Goal: Information Seeking & Learning: Compare options

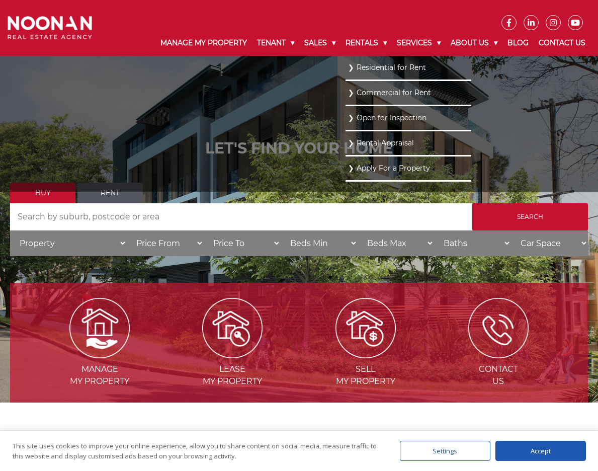
click at [359, 70] on link "Residential for Rent" at bounding box center [408, 68] width 121 height 14
click at [369, 71] on link "Residential for Rent" at bounding box center [408, 68] width 121 height 14
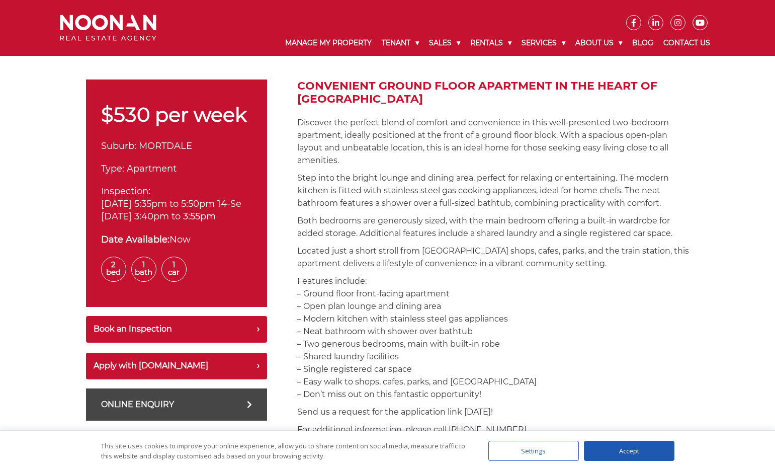
scroll to position [251, 0]
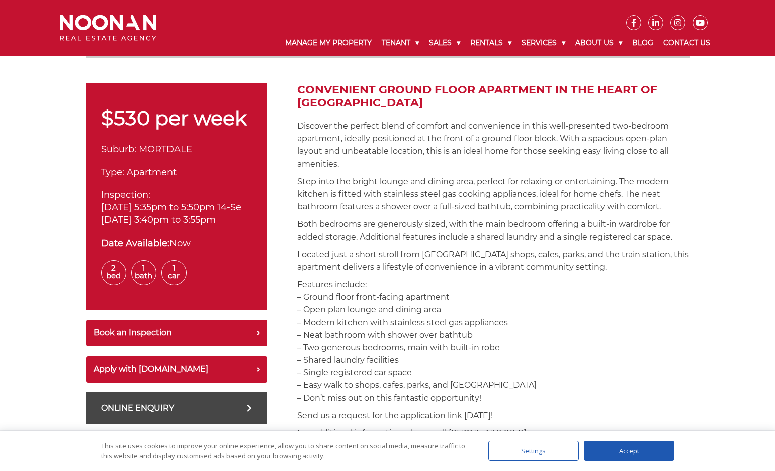
scroll to position [302, 0]
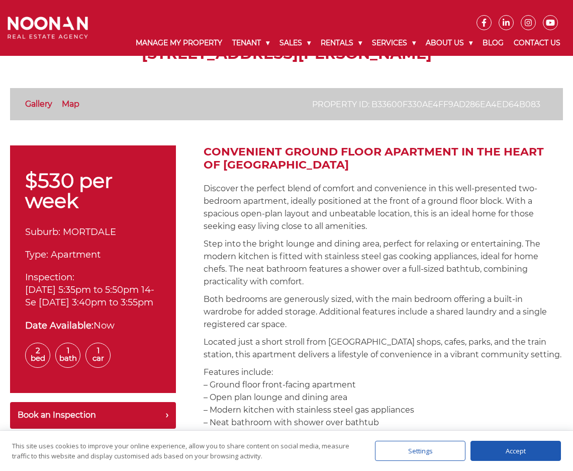
scroll to position [101, 0]
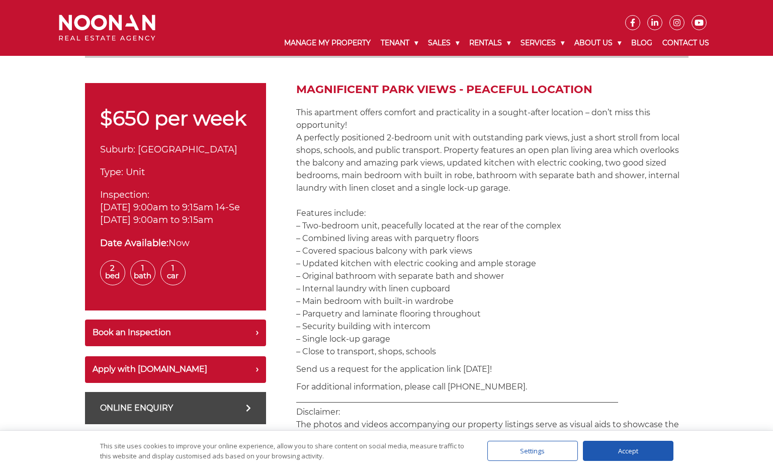
scroll to position [302, 0]
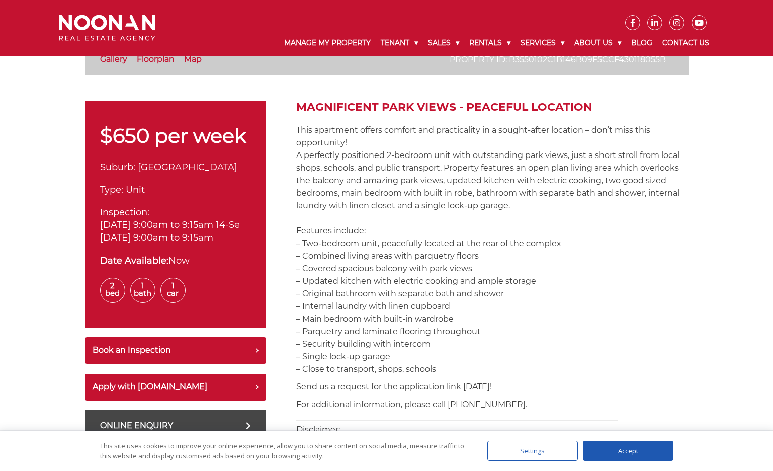
drag, startPoint x: 422, startPoint y: 330, endPoint x: 431, endPoint y: 349, distance: 21.1
click at [431, 349] on p "This apartment offers comfort and practicality in a sought-after location – don…" at bounding box center [492, 249] width 392 height 251
drag, startPoint x: 431, startPoint y: 351, endPoint x: 389, endPoint y: 237, distance: 122.2
click at [389, 237] on p "This apartment offers comfort and practicality in a sought-after location – don…" at bounding box center [492, 249] width 392 height 251
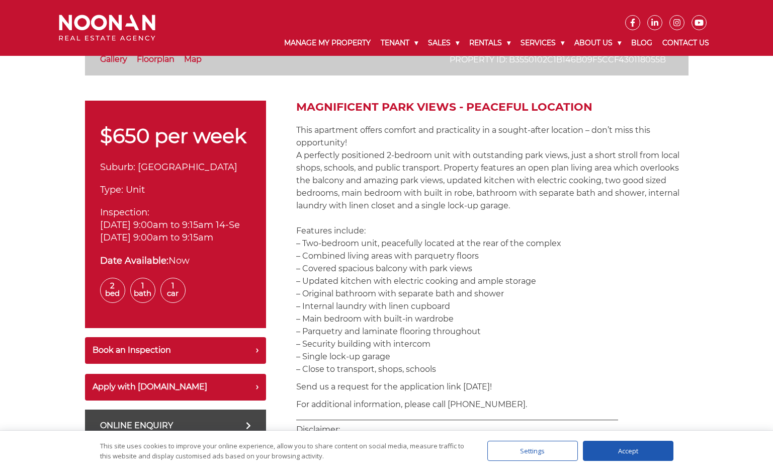
click at [389, 237] on p "This apartment offers comfort and practicality in a sought-after location – don…" at bounding box center [492, 249] width 392 height 251
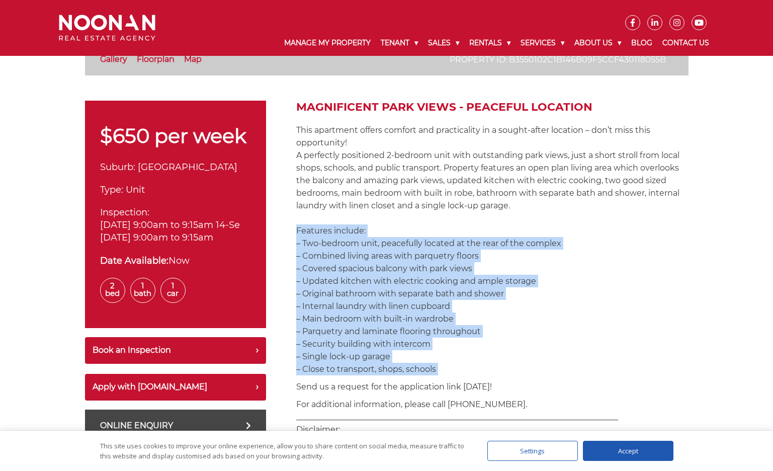
drag, startPoint x: 389, startPoint y: 237, endPoint x: 457, endPoint y: 369, distance: 148.7
click at [457, 369] on p "This apartment offers comfort and practicality in a sought-after location – don…" at bounding box center [492, 249] width 392 height 251
drag, startPoint x: 457, startPoint y: 369, endPoint x: 402, endPoint y: 226, distance: 153.0
click at [402, 226] on p "This apartment offers comfort and practicality in a sought-after location – don…" at bounding box center [492, 249] width 392 height 251
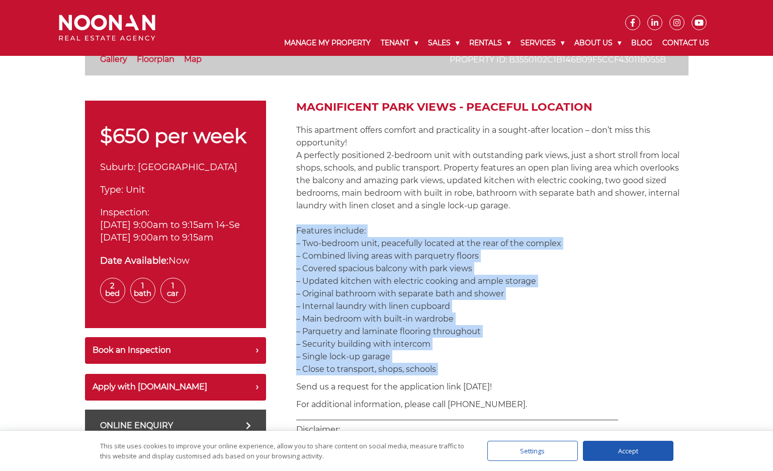
click at [402, 226] on p "This apartment offers comfort and practicality in a sought-after location – don…" at bounding box center [492, 249] width 392 height 251
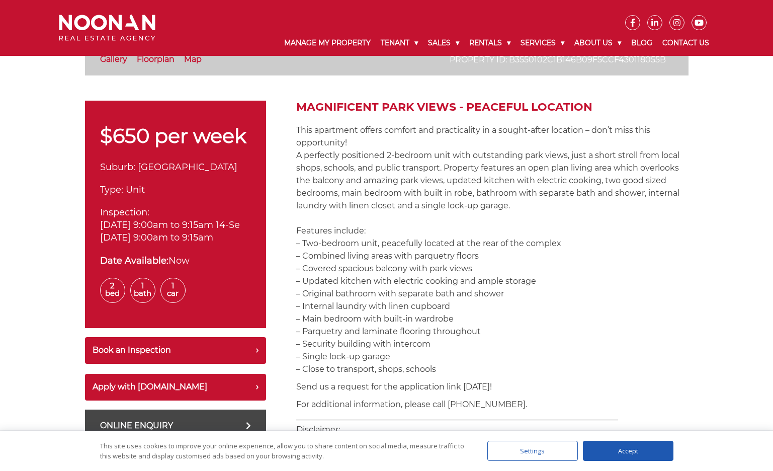
drag, startPoint x: 402, startPoint y: 226, endPoint x: 450, endPoint y: 328, distance: 112.9
click at [450, 328] on p "This apartment offers comfort and practicality in a sought-after location – don…" at bounding box center [492, 249] width 392 height 251
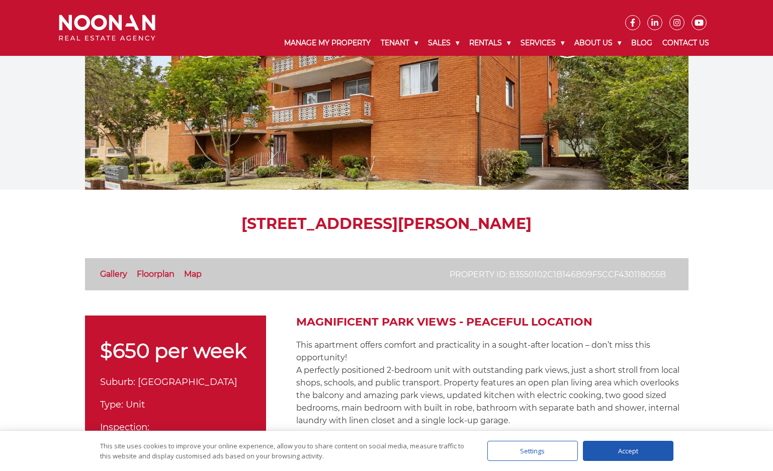
scroll to position [50, 0]
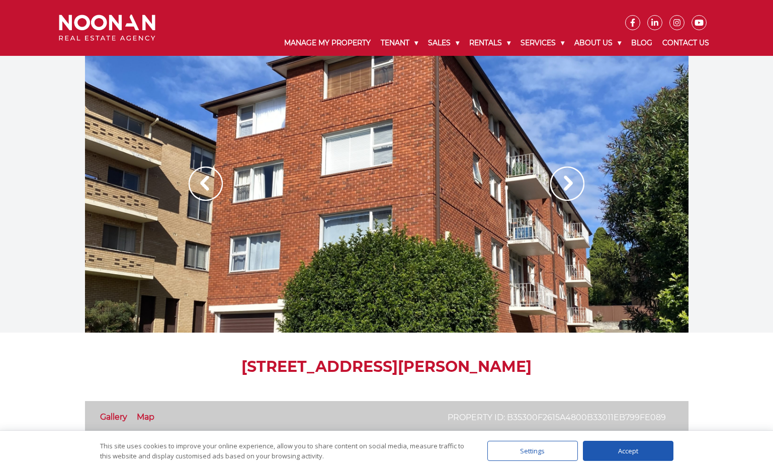
click at [578, 185] on img at bounding box center [567, 183] width 34 height 34
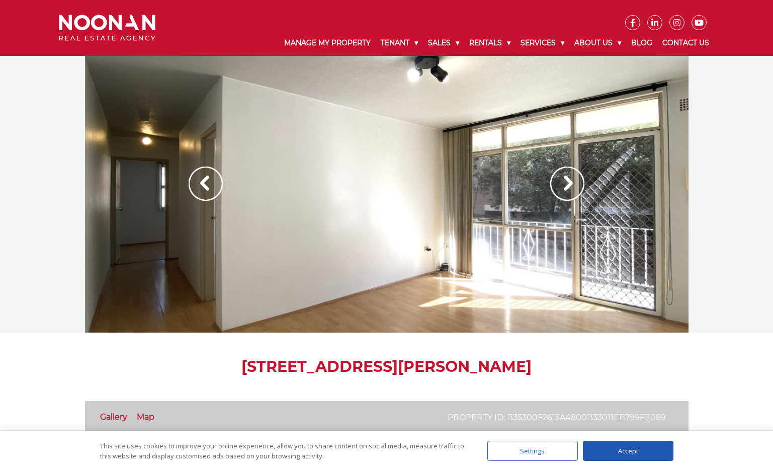
click at [578, 185] on img at bounding box center [567, 183] width 34 height 34
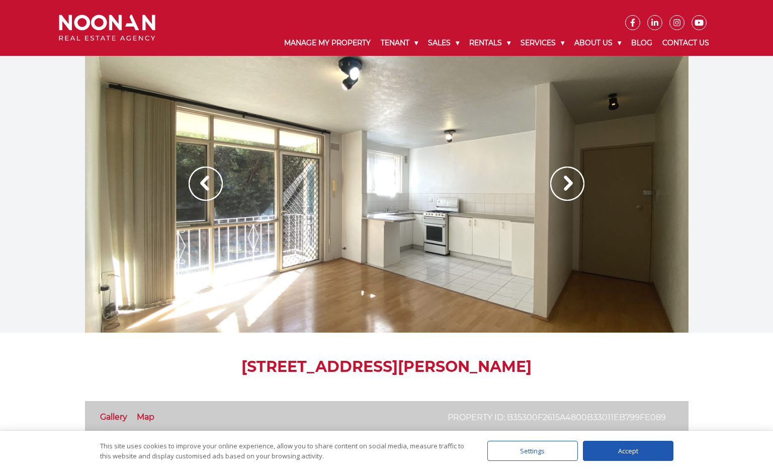
click at [578, 185] on img at bounding box center [567, 183] width 34 height 34
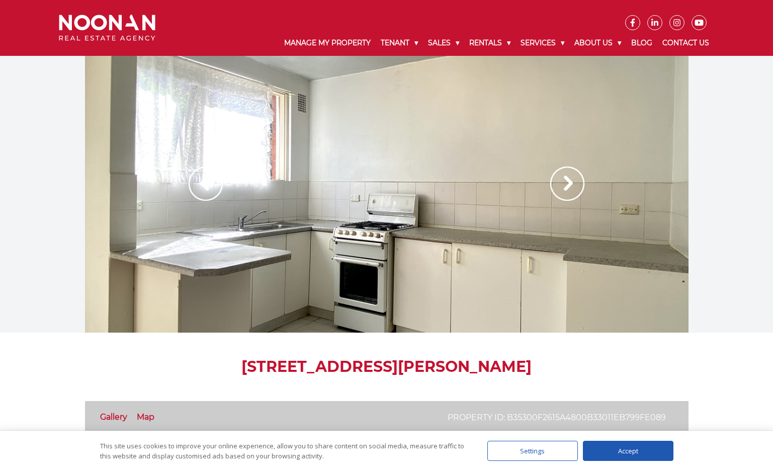
click at [578, 185] on img at bounding box center [567, 183] width 34 height 34
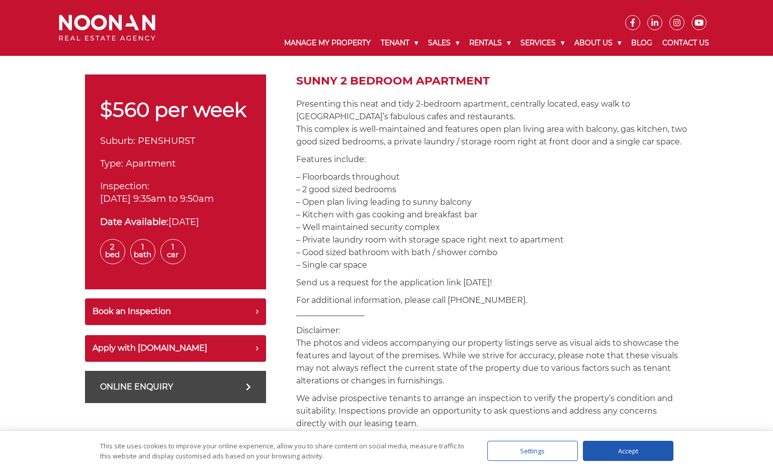
scroll to position [352, 0]
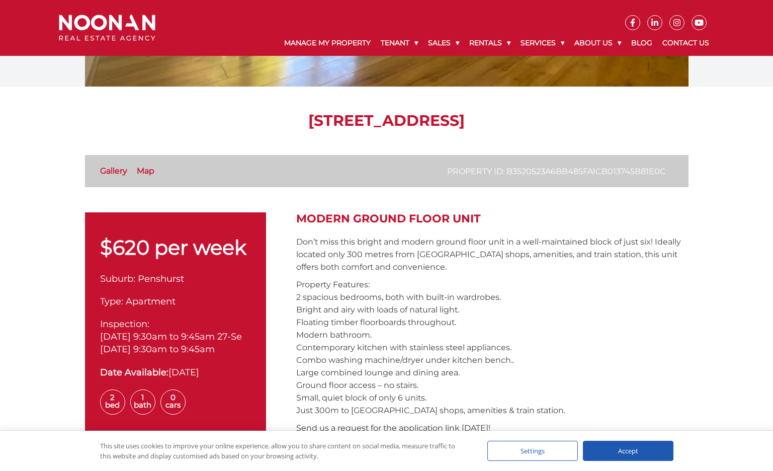
scroll to position [302, 0]
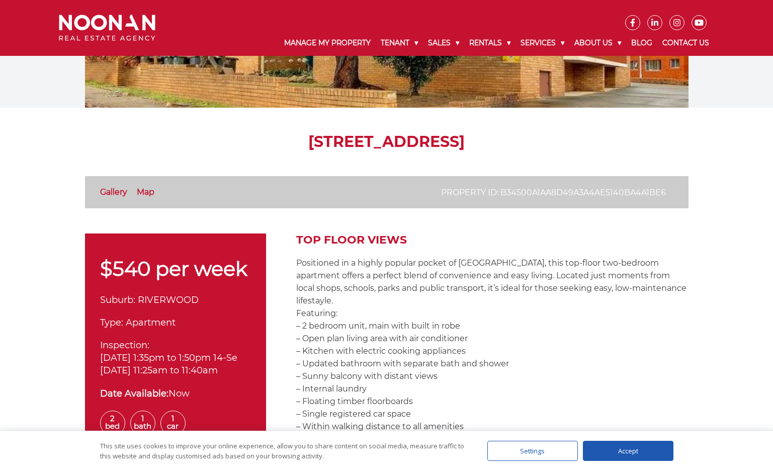
scroll to position [151, 0]
